Goal: Task Accomplishment & Management: Manage account settings

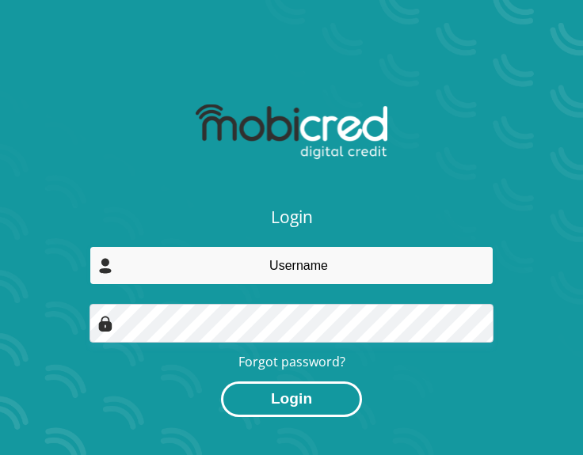
type input "[EMAIL_ADDRESS][DOMAIN_NAME]"
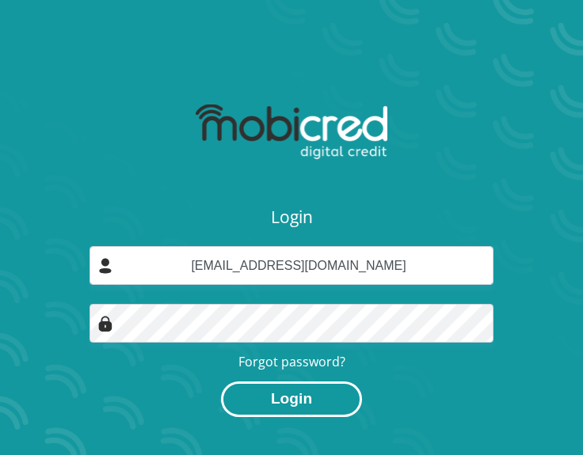
click at [297, 402] on button "Login" at bounding box center [291, 400] width 141 height 36
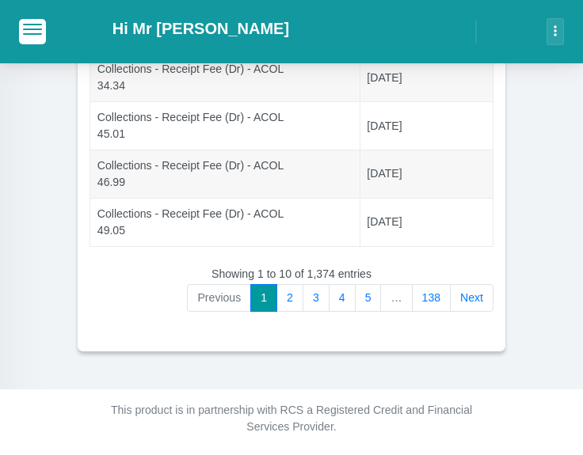
scroll to position [1237, 0]
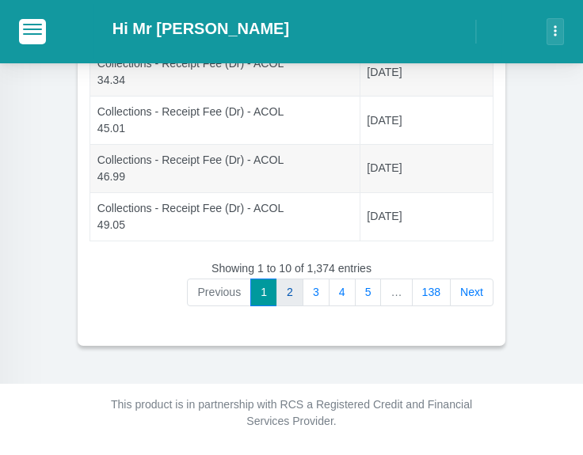
click at [302, 289] on link "2" at bounding box center [289, 293] width 27 height 29
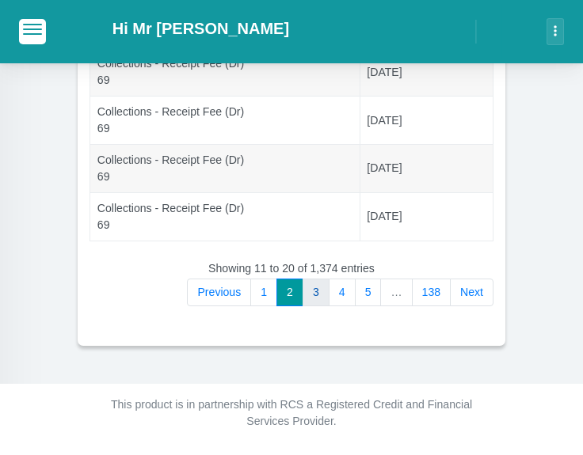
click at [323, 289] on link "3" at bounding box center [316, 293] width 27 height 29
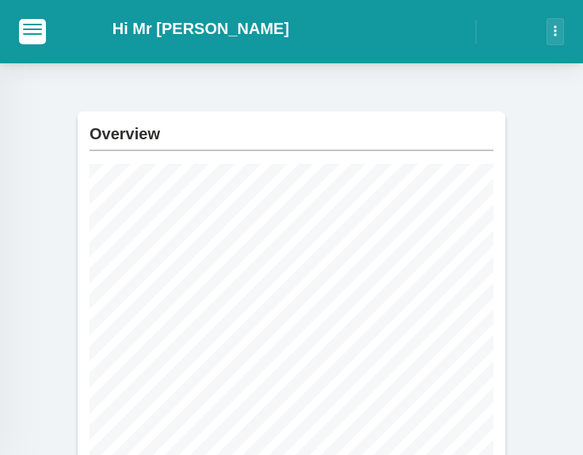
scroll to position [0, 0]
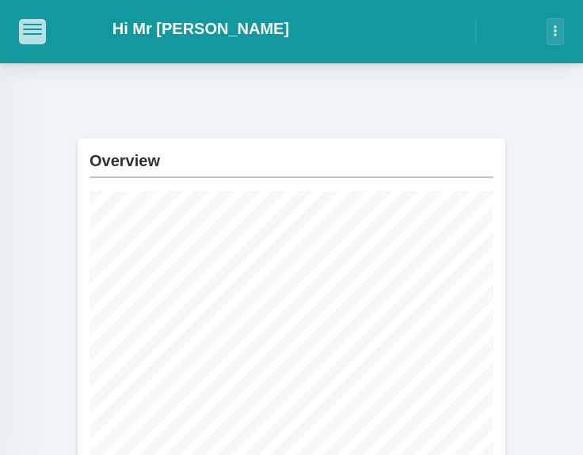
click at [41, 25] on span "button" at bounding box center [32, 25] width 19 height 2
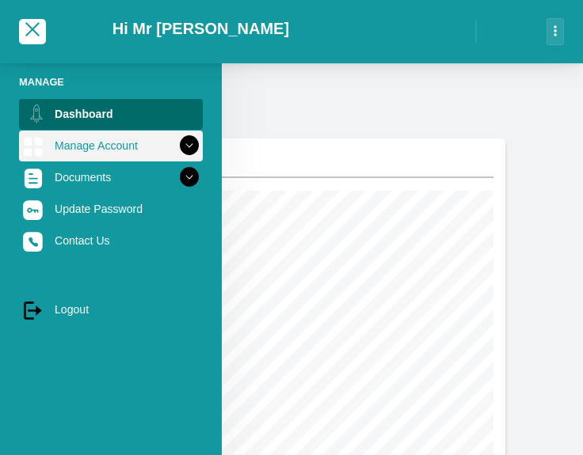
click at [93, 154] on link "Manage Account" at bounding box center [111, 146] width 184 height 30
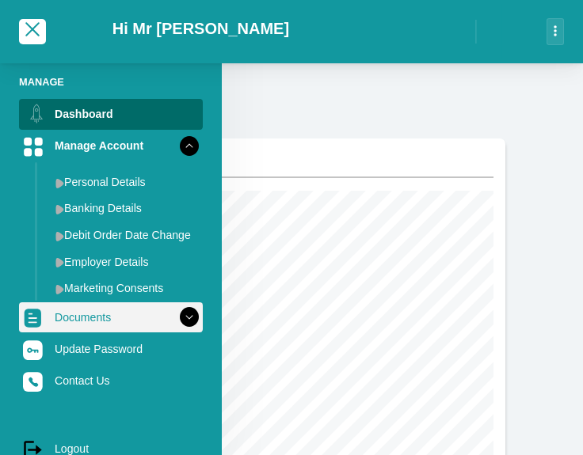
click at [98, 309] on link "Documents" at bounding box center [111, 318] width 184 height 30
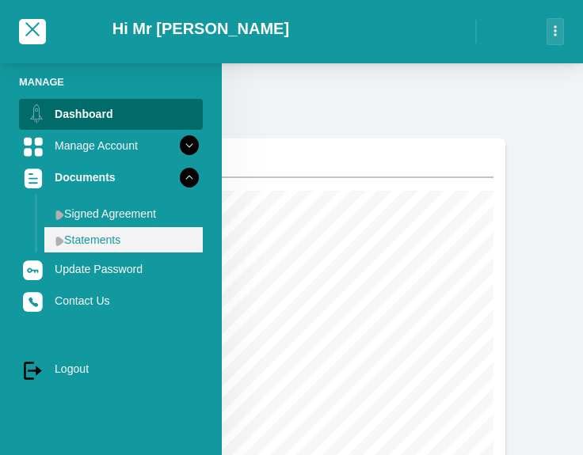
click at [123, 243] on link "Statements" at bounding box center [123, 239] width 158 height 25
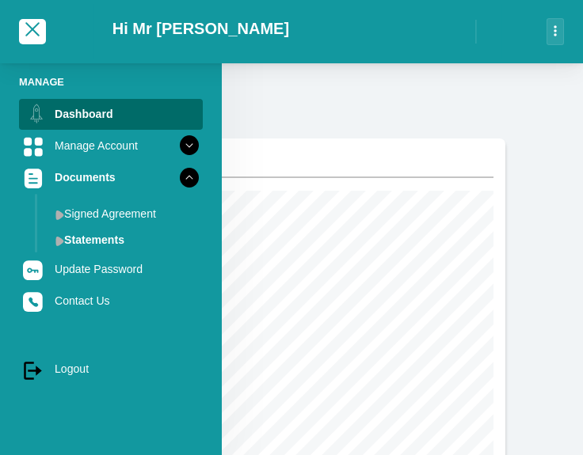
click at [38, 27] on span "button" at bounding box center [32, 29] width 19 height 11
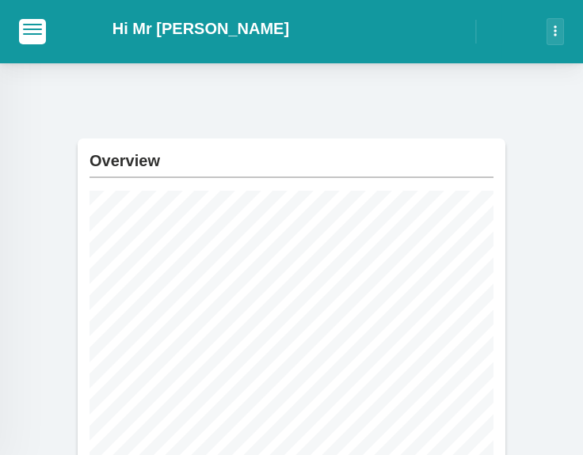
click at [557, 31] on button "button" at bounding box center [555, 31] width 17 height 27
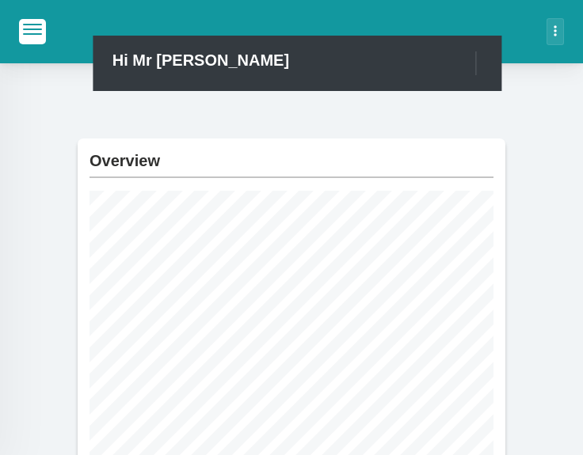
click at [131, 51] on h2 "Hi Mr S Sabelo" at bounding box center [200, 60] width 177 height 19
click at [135, 65] on h2 "Hi Mr S Sabelo" at bounding box center [200, 60] width 177 height 19
click at [36, 25] on span "button" at bounding box center [32, 25] width 19 height 2
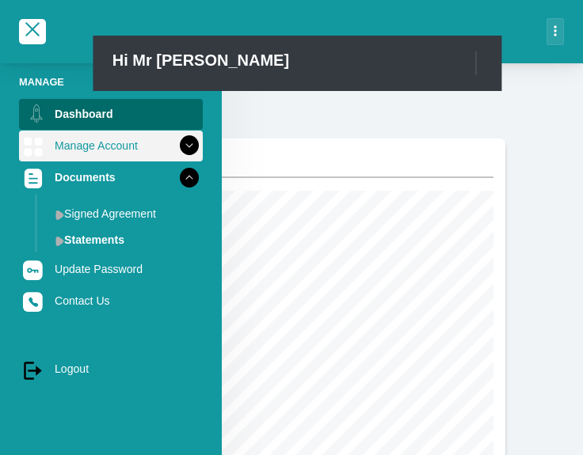
click at [133, 143] on link "Manage Account" at bounding box center [111, 146] width 184 height 30
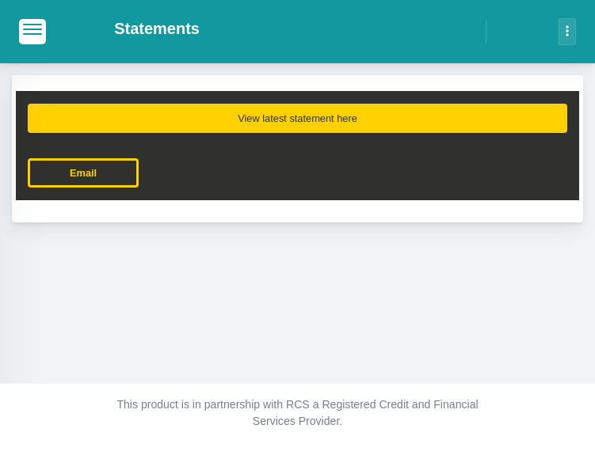
click at [338, 124] on button "View latest statement here" at bounding box center [297, 118] width 539 height 29
